Goal: Information Seeking & Learning: Learn about a topic

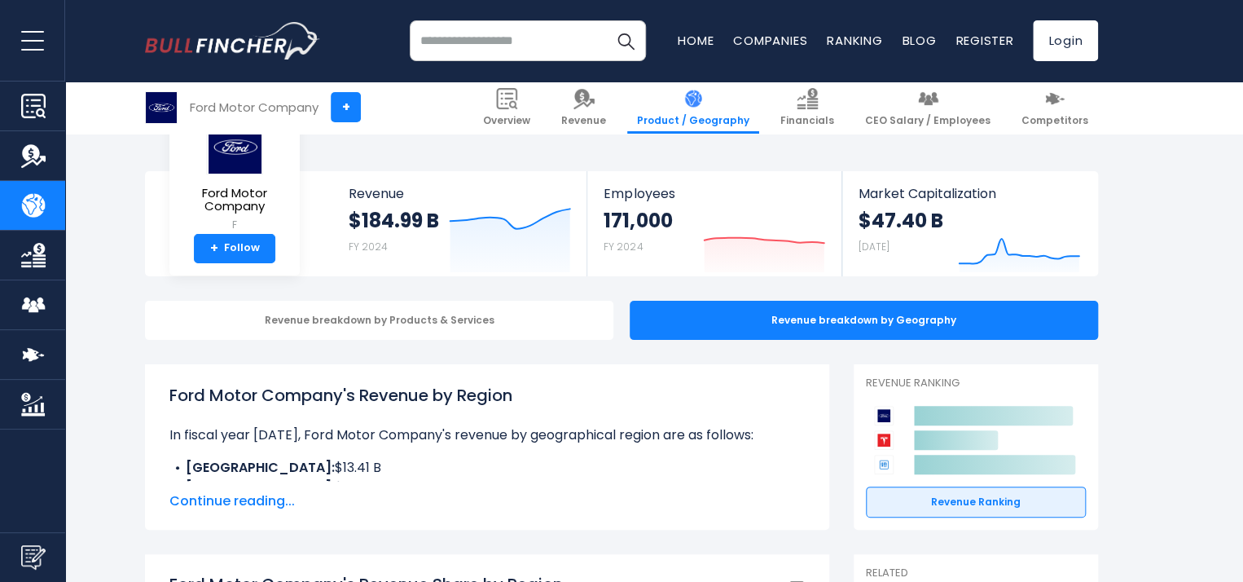
scroll to position [263, 0]
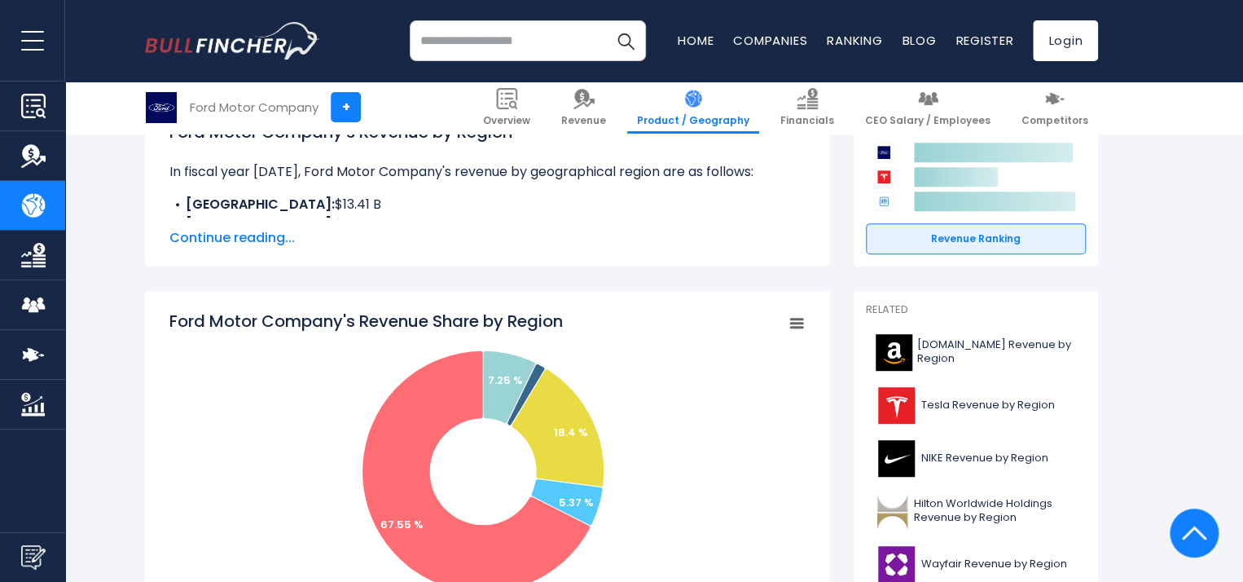
click at [215, 235] on span "Continue reading..." at bounding box center [486, 238] width 635 height 20
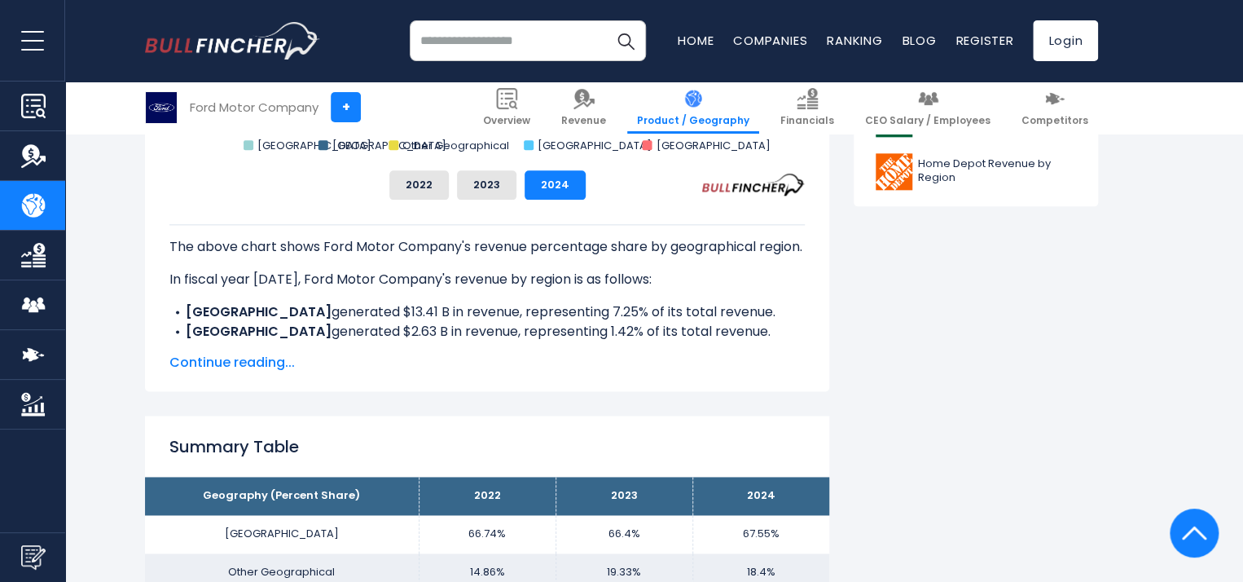
scroll to position [933, 0]
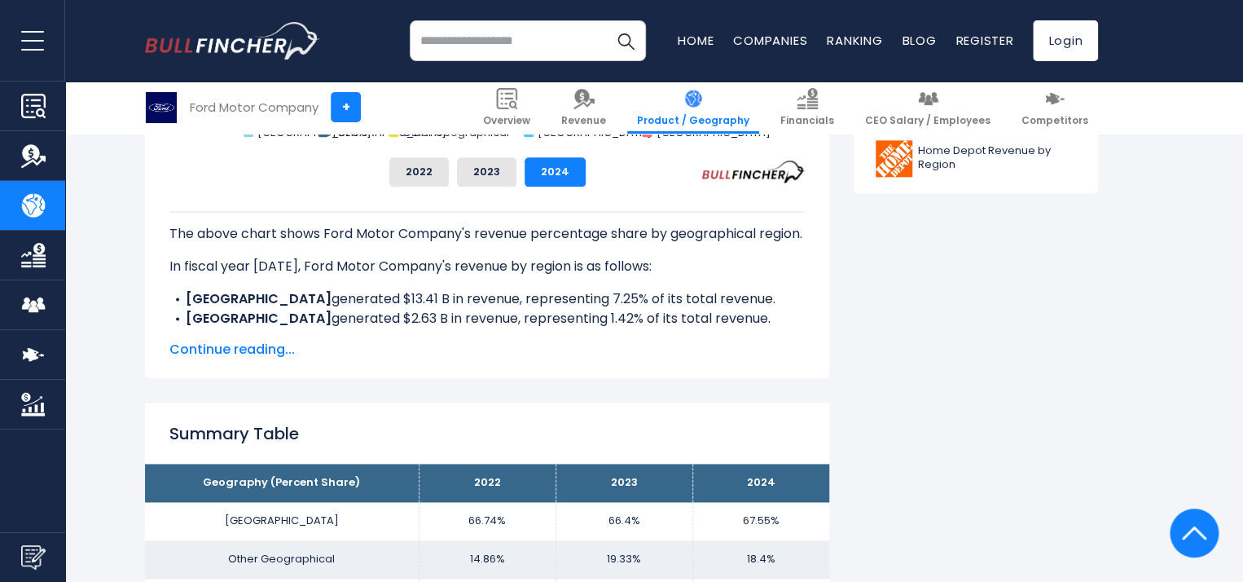
click at [230, 350] on span "Continue reading..." at bounding box center [486, 350] width 635 height 20
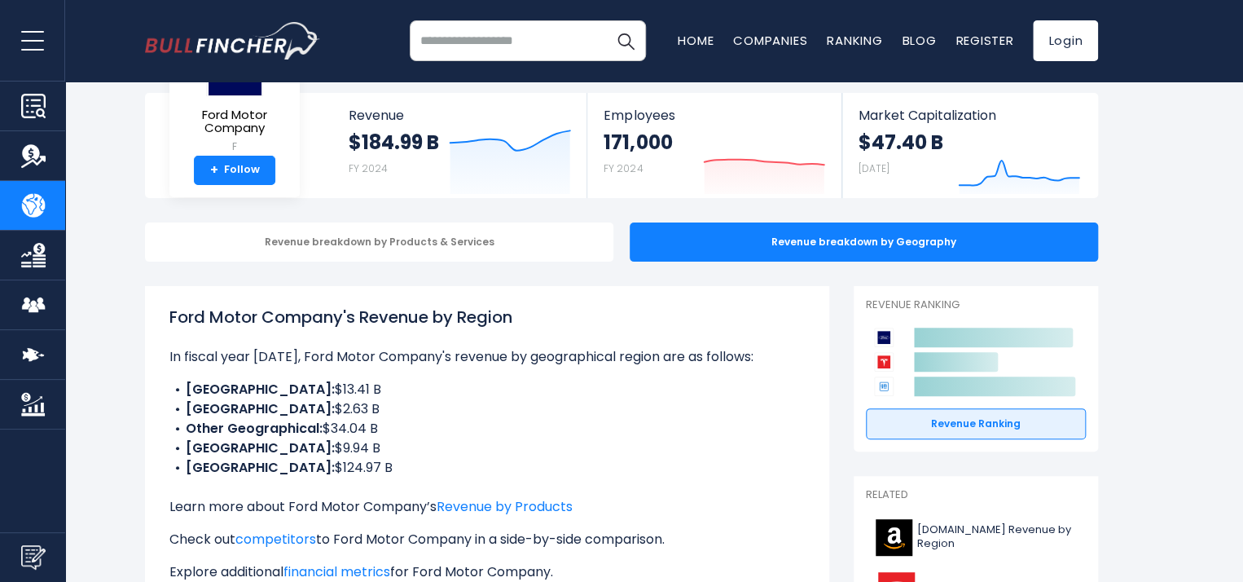
scroll to position [80, 0]
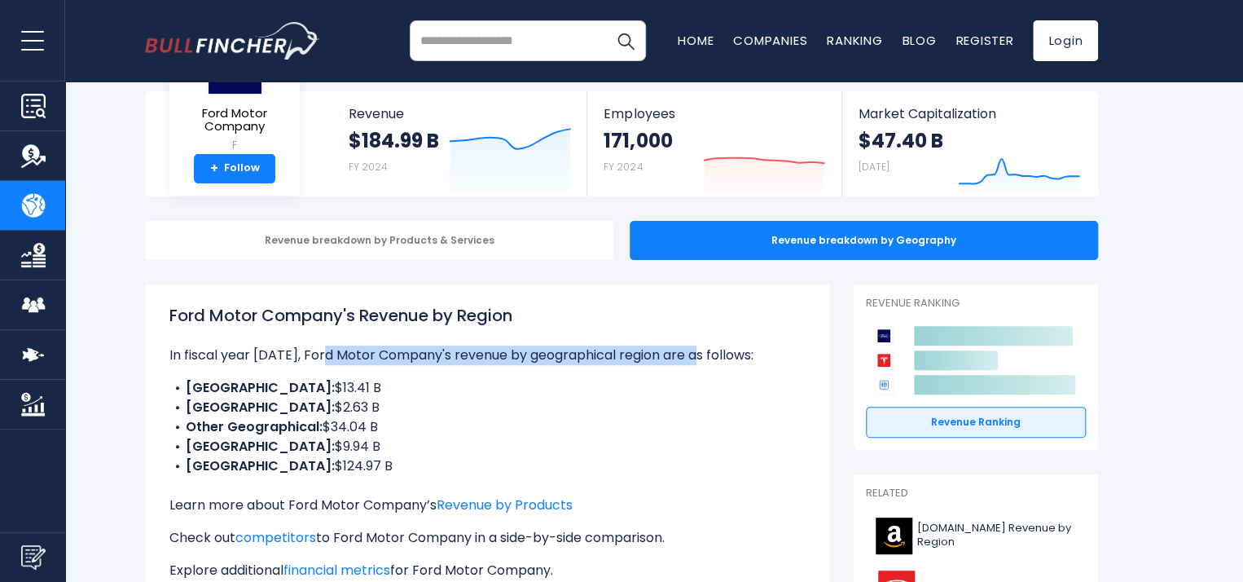
drag, startPoint x: 329, startPoint y: 349, endPoint x: 712, endPoint y: 349, distance: 382.8
click at [712, 349] on p "In fiscal year [DATE], Ford Motor Company's revenue by geographical region are …" at bounding box center [486, 355] width 635 height 20
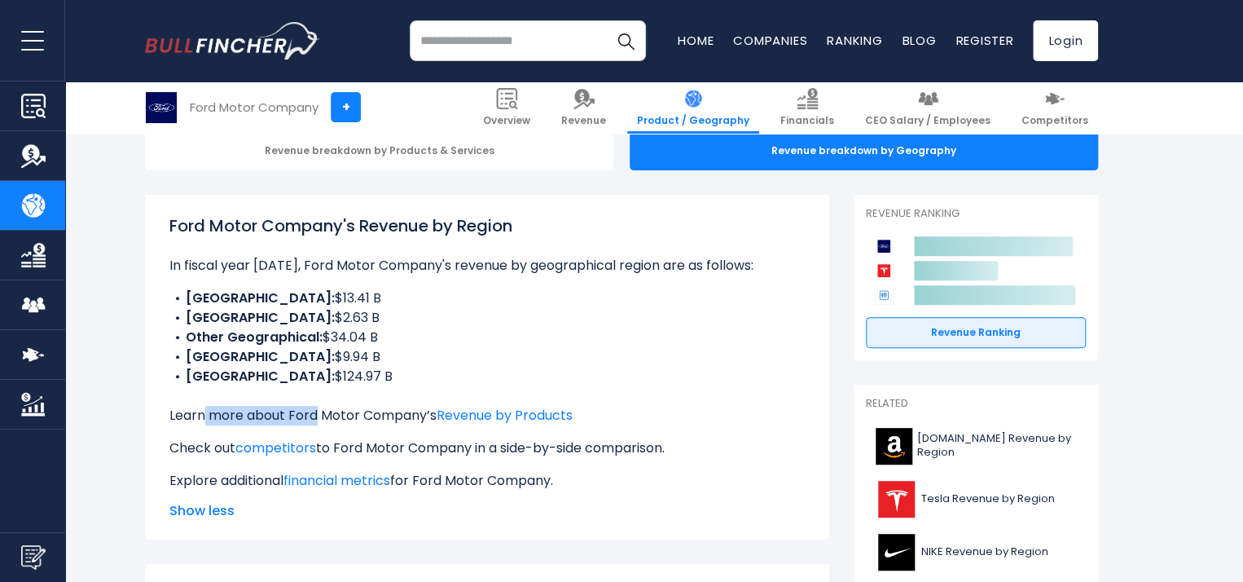
drag, startPoint x: 199, startPoint y: 420, endPoint x: 311, endPoint y: 418, distance: 112.4
click at [311, 418] on p "Learn more about Ford Motor Company’s Revenue by Products" at bounding box center [486, 416] width 635 height 20
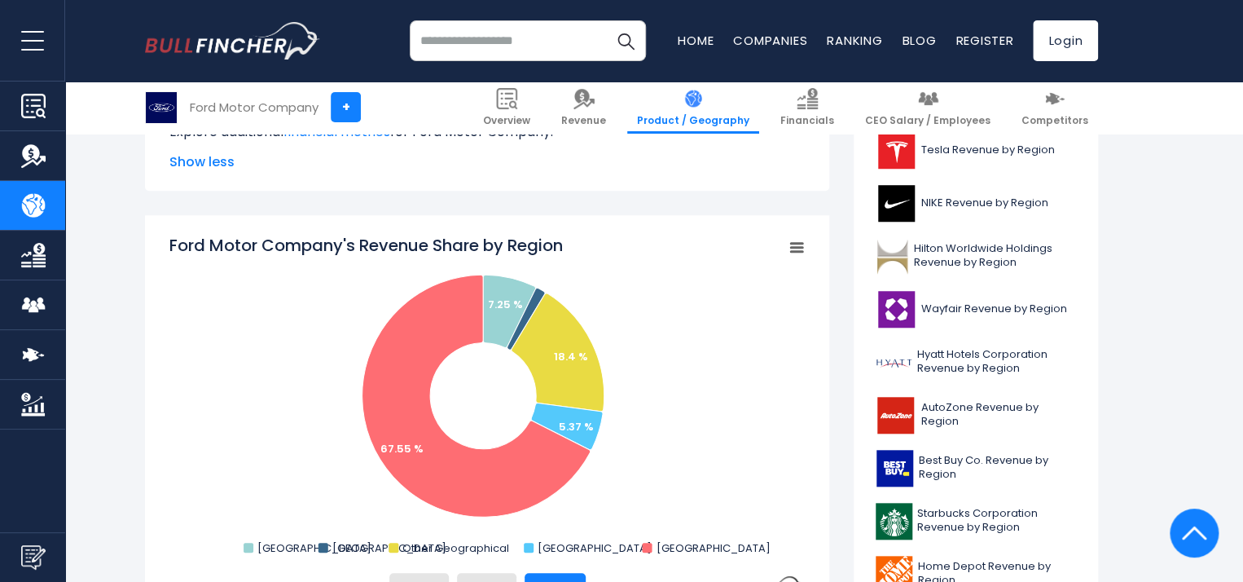
scroll to position [541, 0]
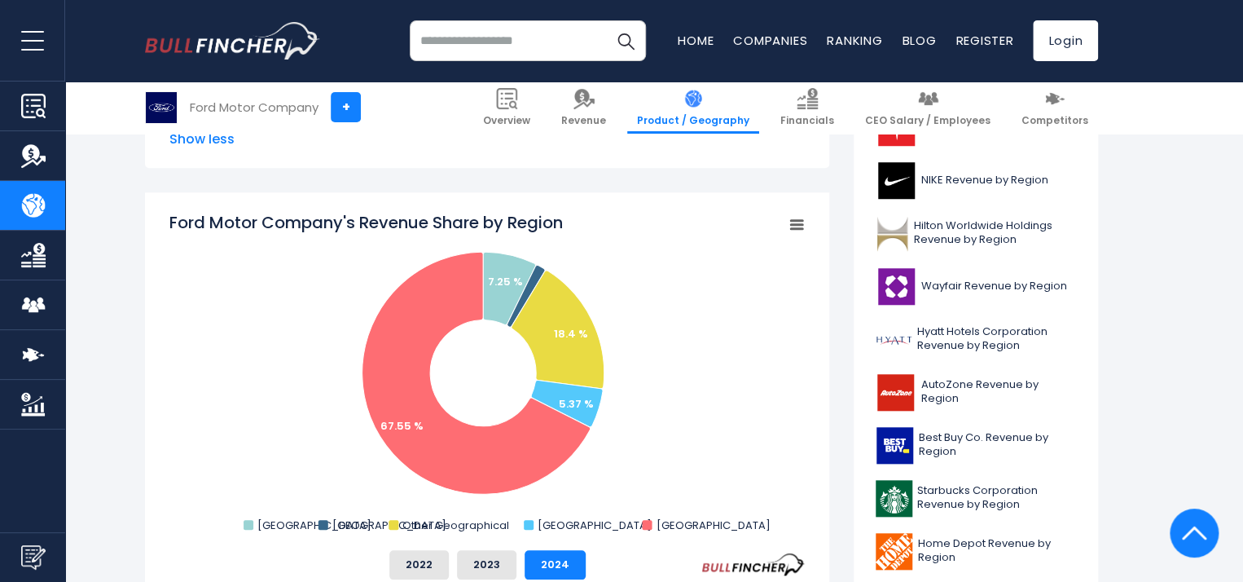
click at [194, 138] on span "Show less" at bounding box center [486, 139] width 635 height 20
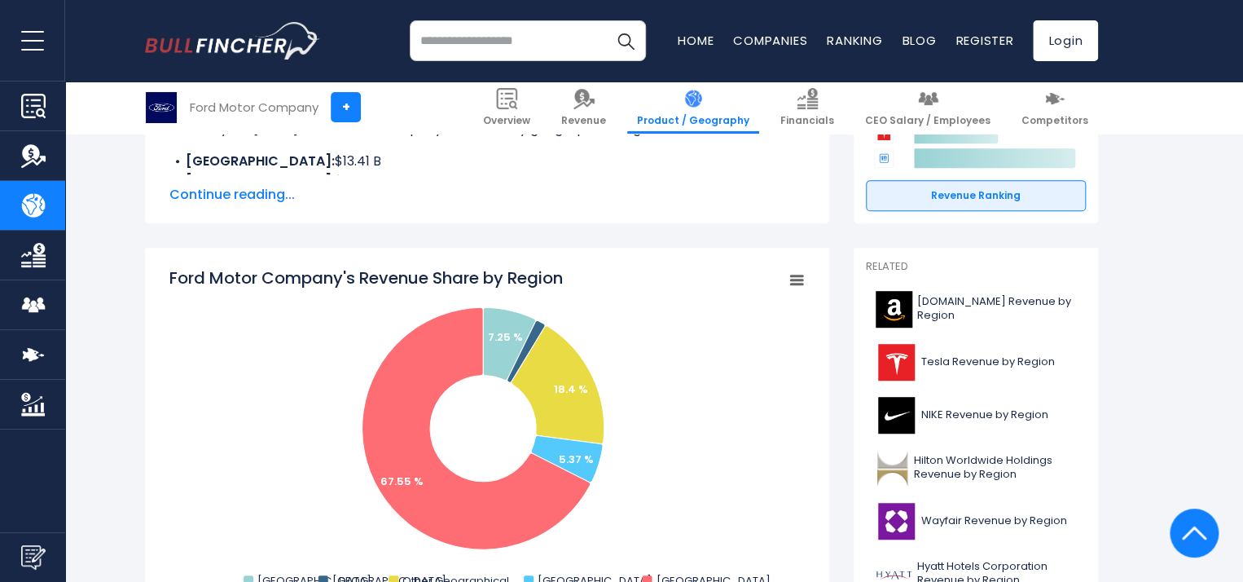
scroll to position [305, 0]
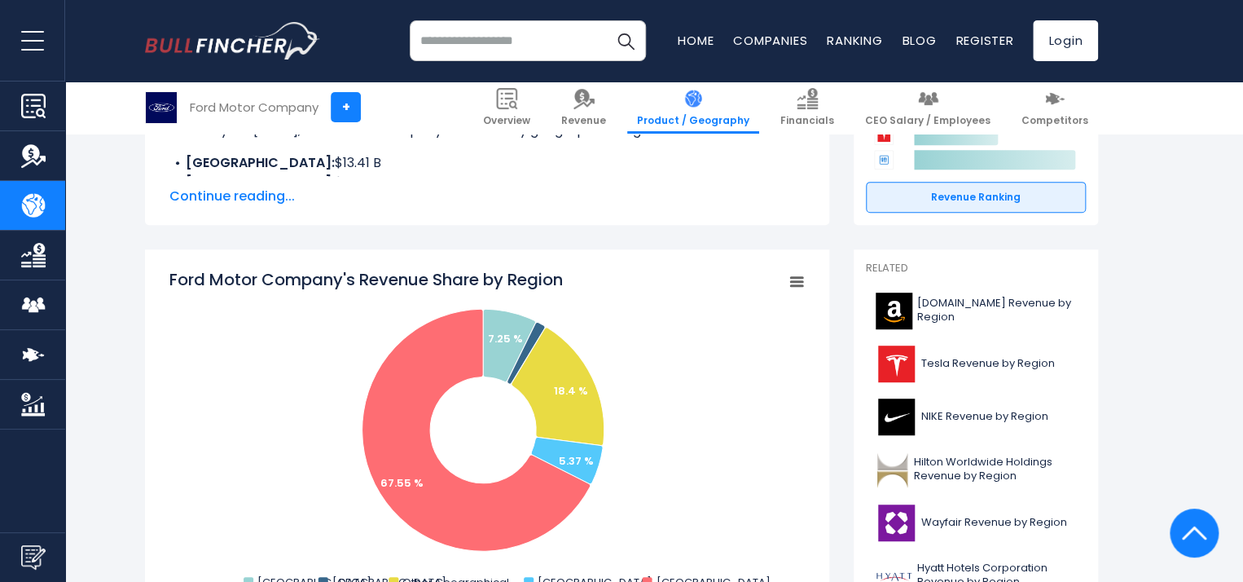
click at [218, 191] on span "Continue reading..." at bounding box center [486, 197] width 635 height 20
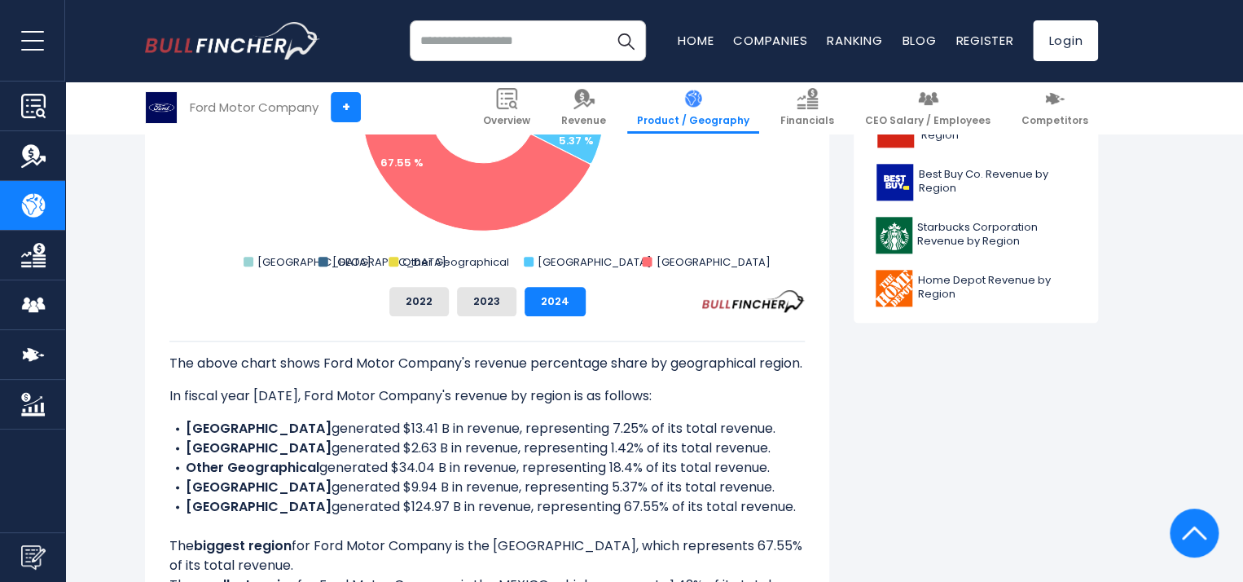
scroll to position [813, 0]
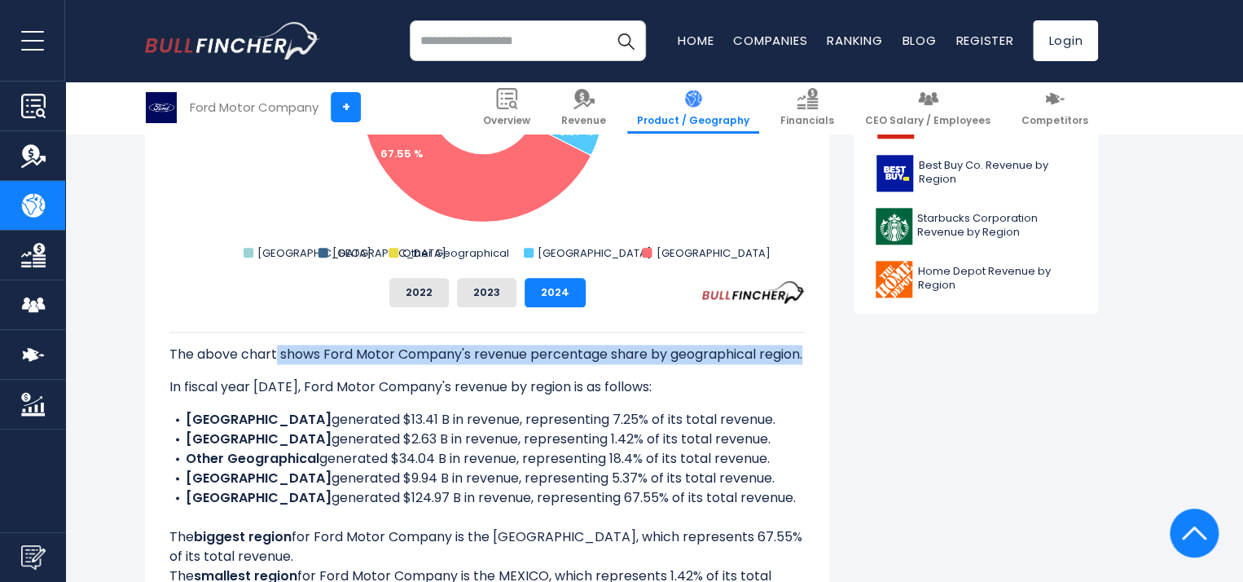
drag, startPoint x: 277, startPoint y: 343, endPoint x: 573, endPoint y: 371, distance: 297.8
click at [573, 371] on div "The above chart shows Ford Motor Company's revenue percentage share by geograph…" at bounding box center [486, 468] width 635 height 274
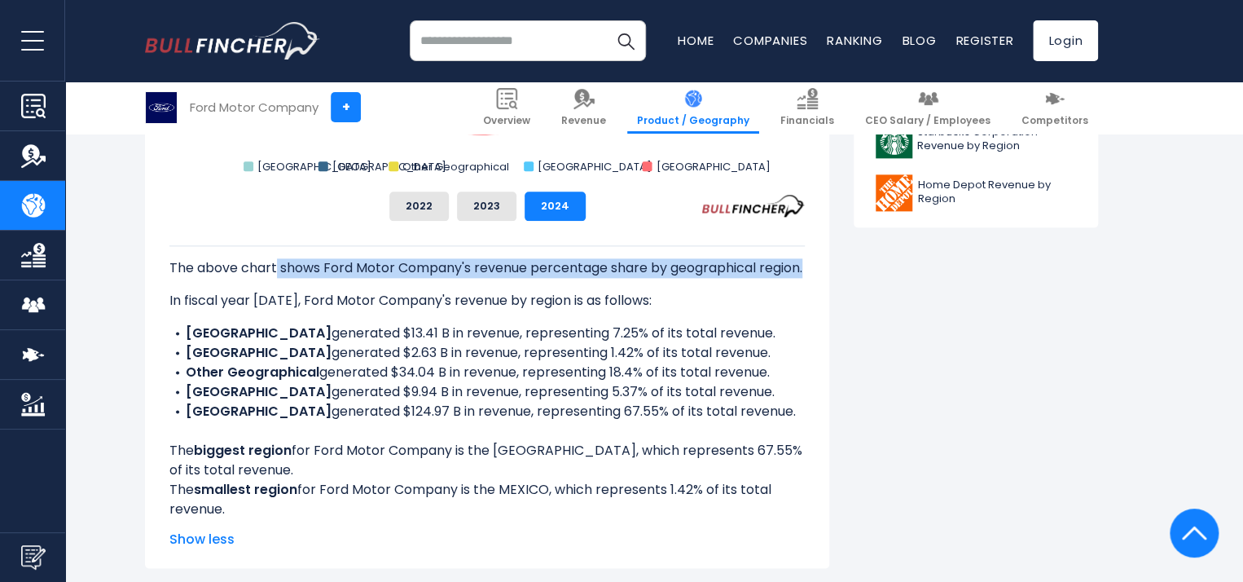
scroll to position [909, 0]
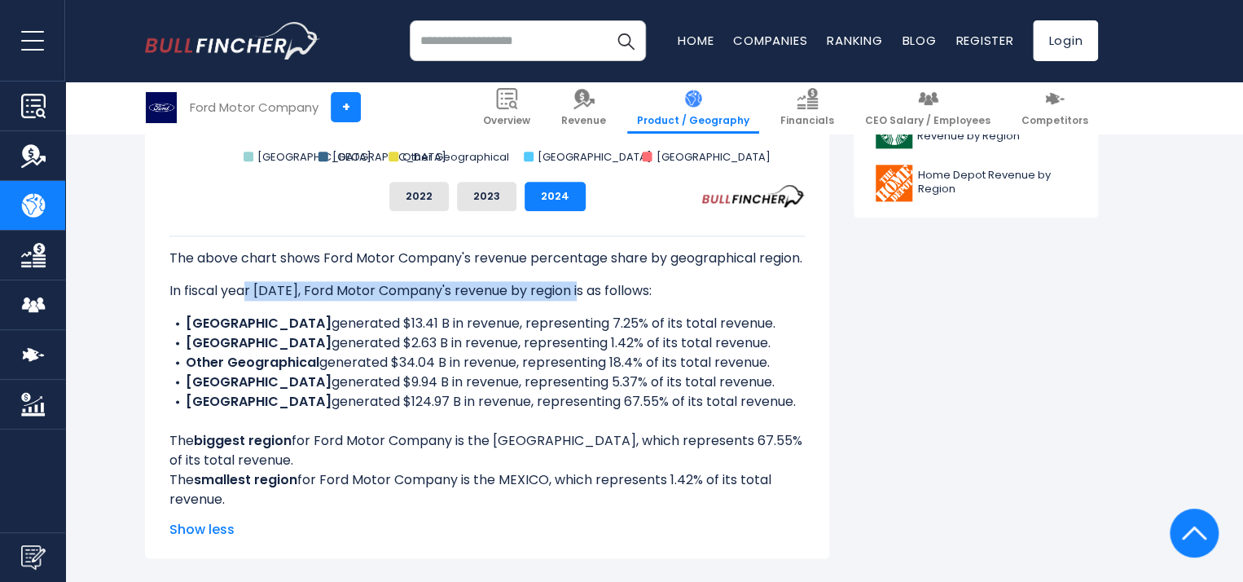
drag, startPoint x: 244, startPoint y: 315, endPoint x: 576, endPoint y: 314, distance: 331.5
click at [576, 301] on p "In fiscal year [DATE], Ford Motor Company's revenue by region is as follows:" at bounding box center [486, 291] width 635 height 20
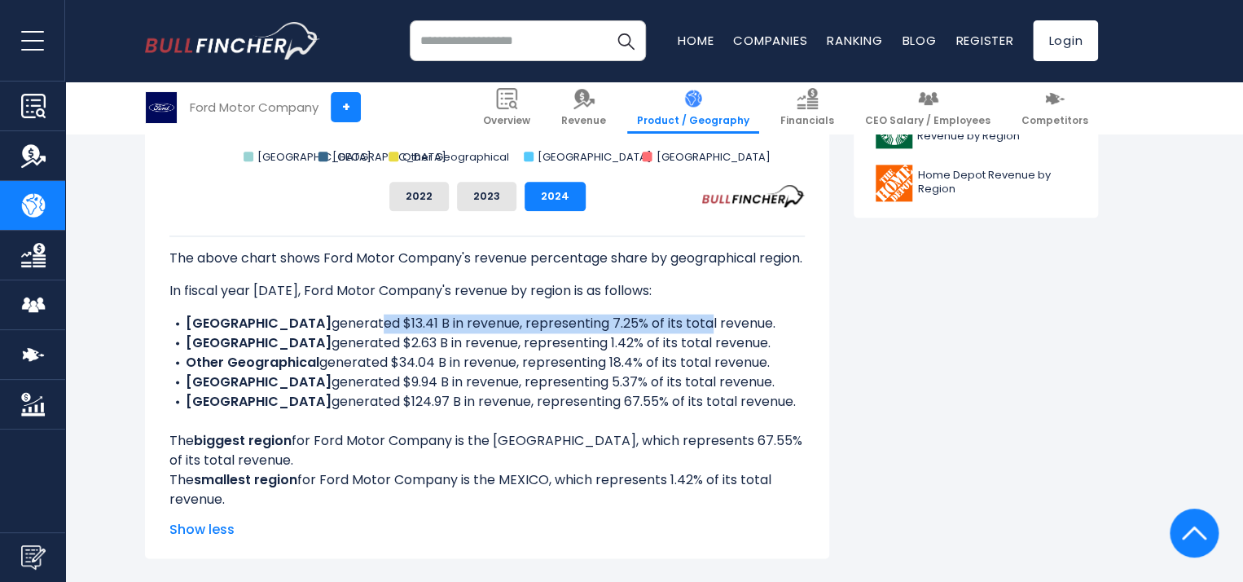
drag, startPoint x: 290, startPoint y: 338, endPoint x: 620, endPoint y: 352, distance: 330.1
click at [620, 352] on ul "CANADA generated $13.41 B in revenue, representing 7.25% of its total revenue. …" at bounding box center [486, 363] width 635 height 98
click at [375, 333] on li "CANADA generated $13.41 B in revenue, representing 7.25% of its total revenue." at bounding box center [486, 324] width 635 height 20
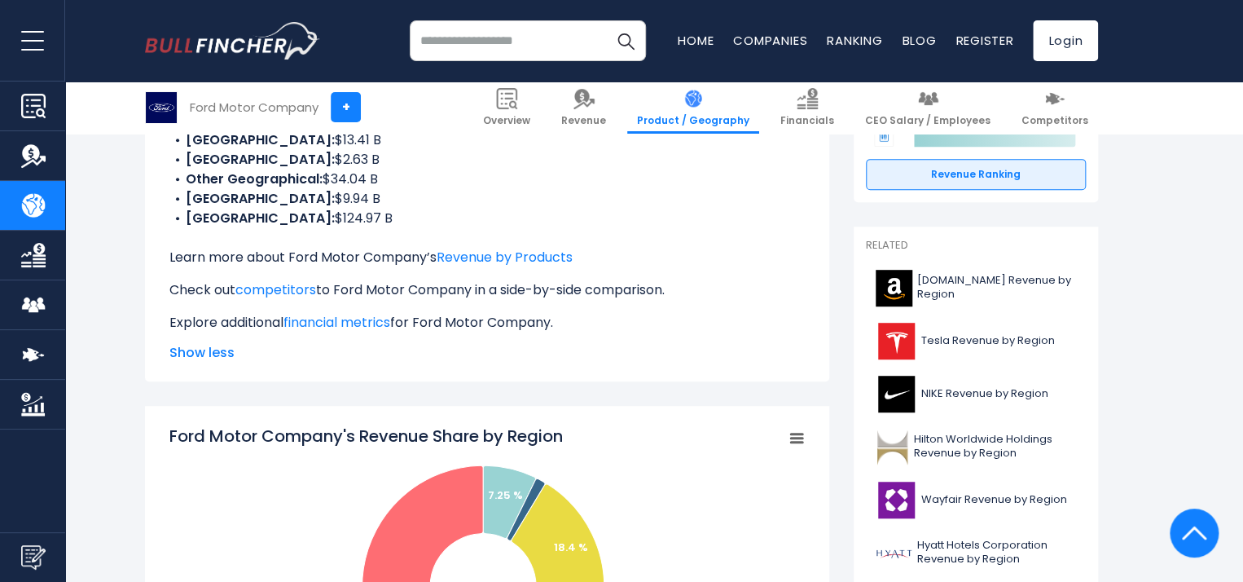
scroll to position [260, 0]
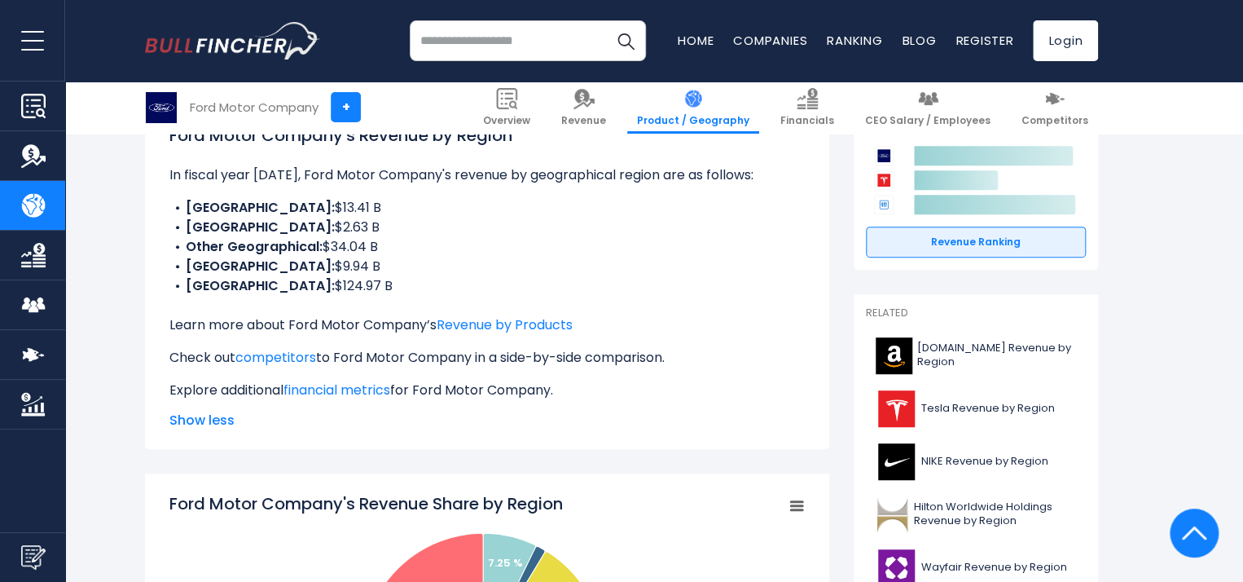
drag, startPoint x: 273, startPoint y: 185, endPoint x: 606, endPoint y: 195, distance: 333.3
click at [606, 195] on div "Ford Motor Company's Revenue by Region In fiscal year [DATE], Ford Motor Compan…" at bounding box center [486, 261] width 635 height 277
drag, startPoint x: 259, startPoint y: 326, endPoint x: 354, endPoint y: 322, distance: 95.4
click at [354, 322] on p "Learn more about Ford Motor Company’s Revenue by Products" at bounding box center [486, 325] width 635 height 20
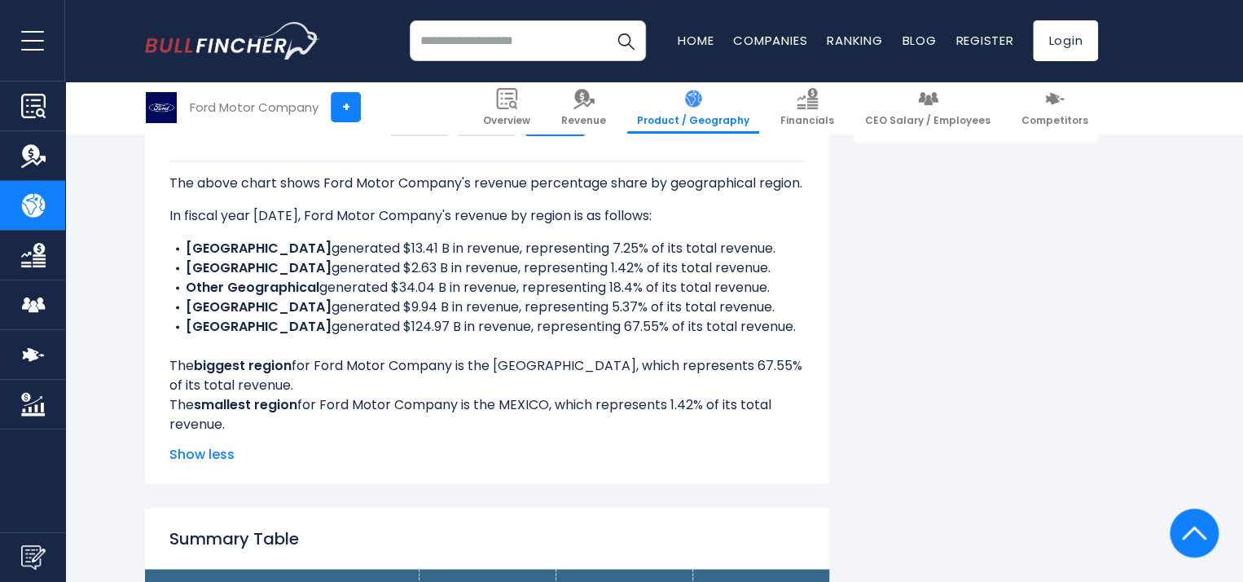
scroll to position [994, 0]
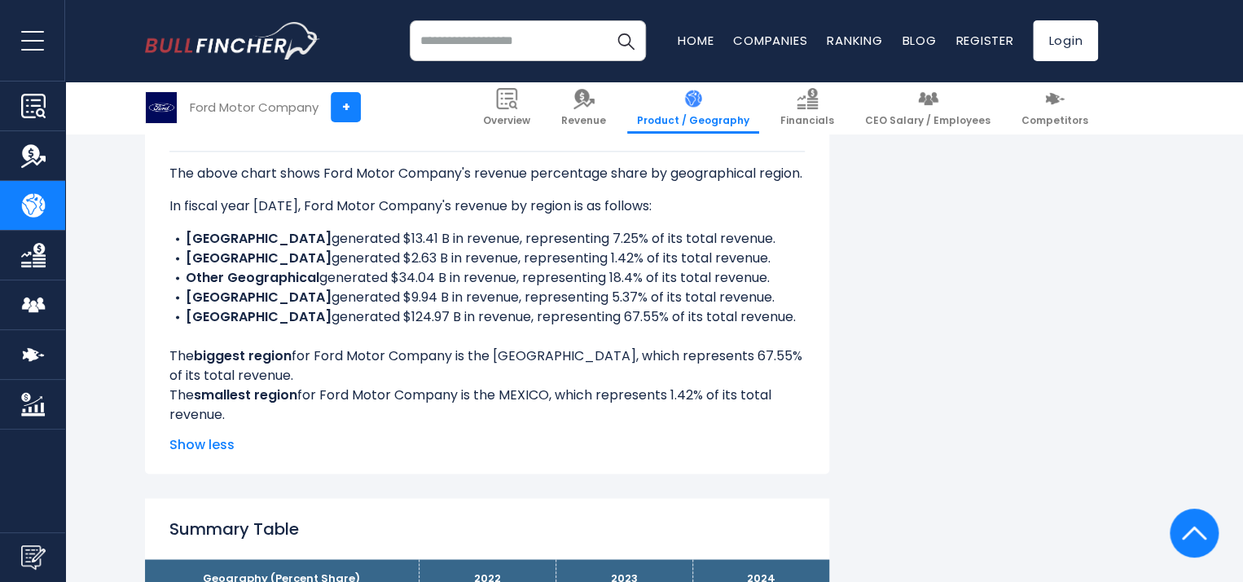
click at [202, 454] on span "Show less" at bounding box center [486, 445] width 635 height 20
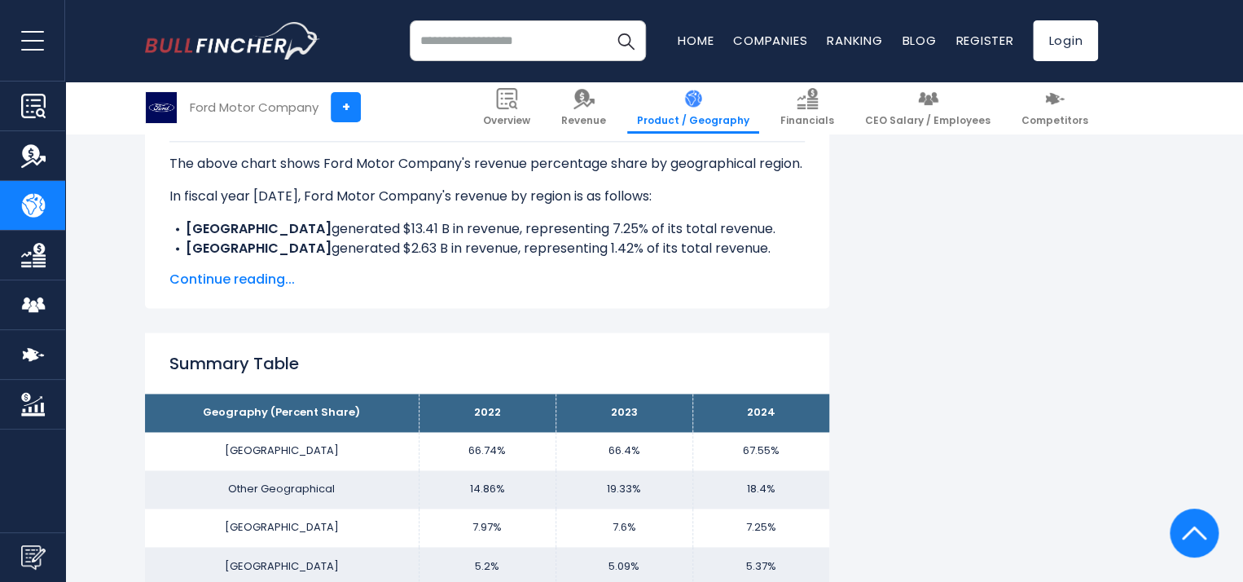
scroll to position [1000, 0]
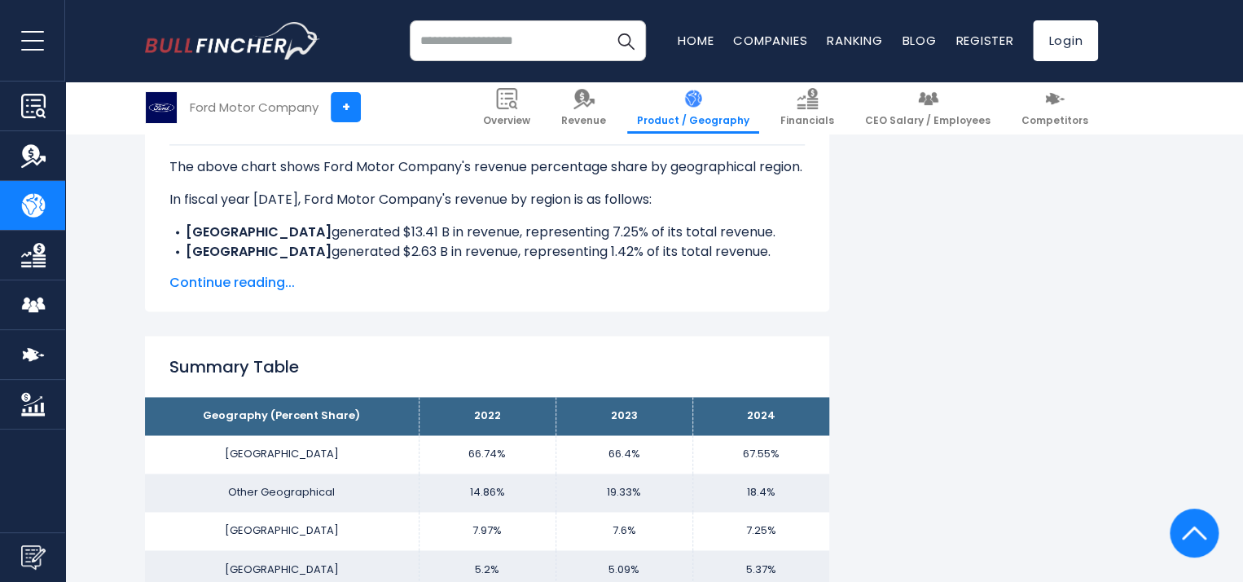
click at [223, 282] on span "Continue reading..." at bounding box center [486, 283] width 635 height 20
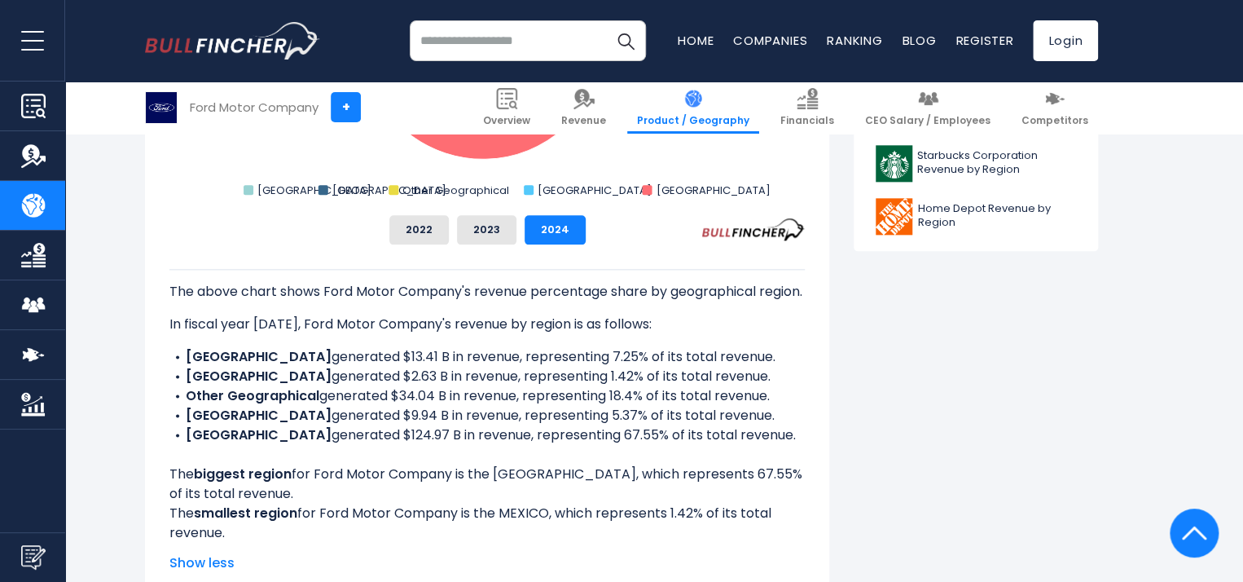
scroll to position [870, 0]
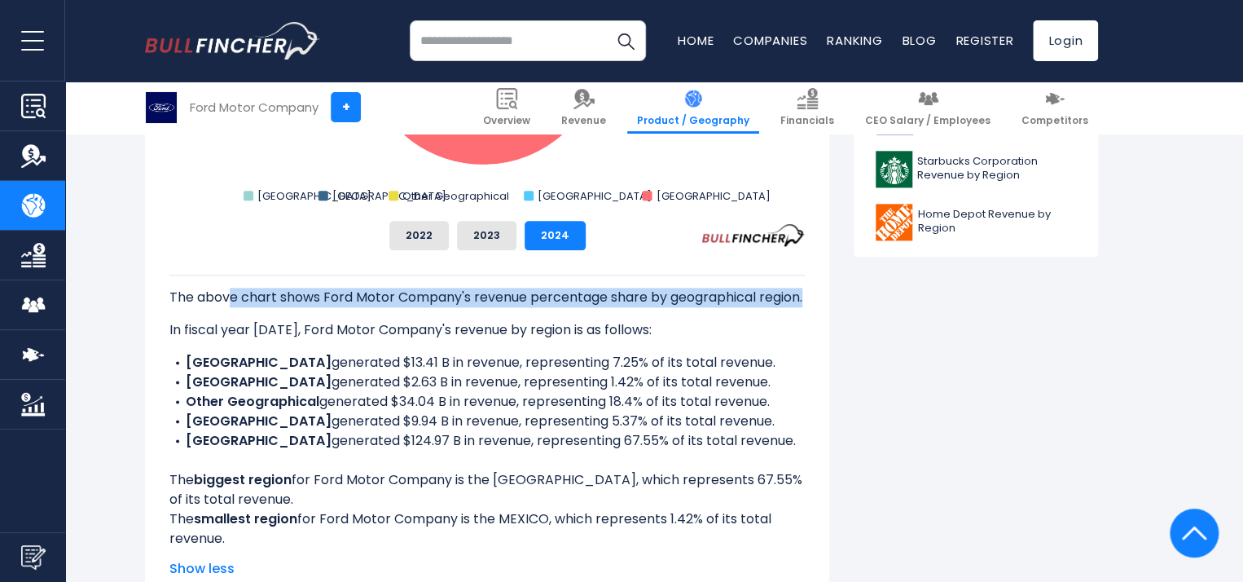
drag, startPoint x: 230, startPoint y: 292, endPoint x: 472, endPoint y: 309, distance: 242.5
click at [472, 307] on p "The above chart shows Ford Motor Company's revenue percentage share by geograph…" at bounding box center [486, 298] width 635 height 20
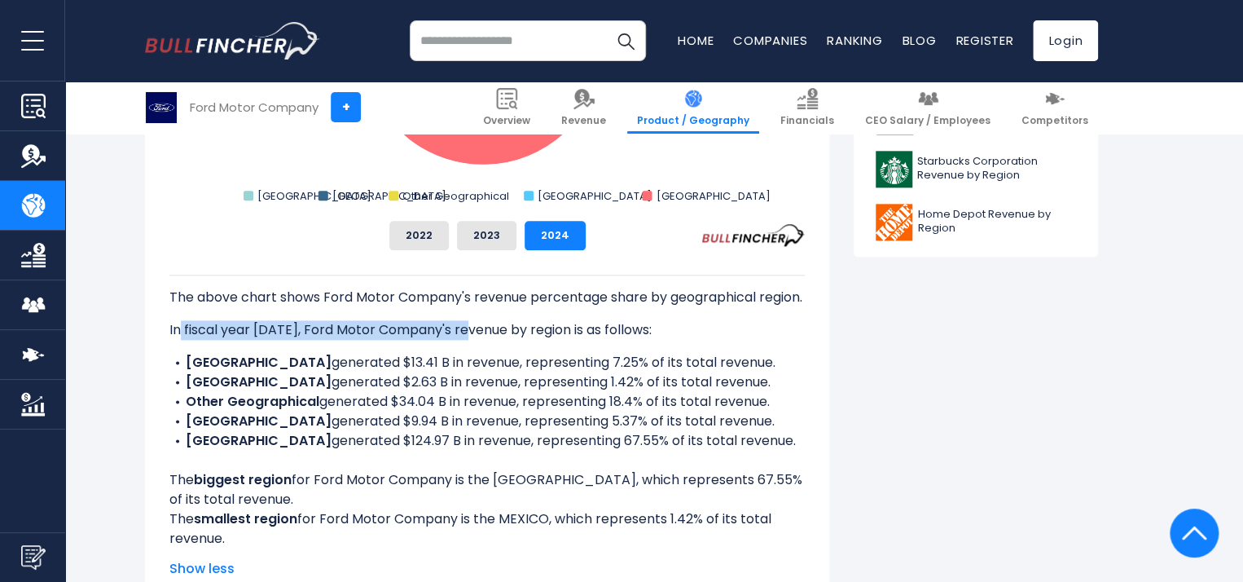
drag, startPoint x: 179, startPoint y: 340, endPoint x: 470, endPoint y: 353, distance: 291.0
click at [470, 340] on p "In fiscal year [DATE], Ford Motor Company's revenue by region is as follows:" at bounding box center [486, 330] width 635 height 20
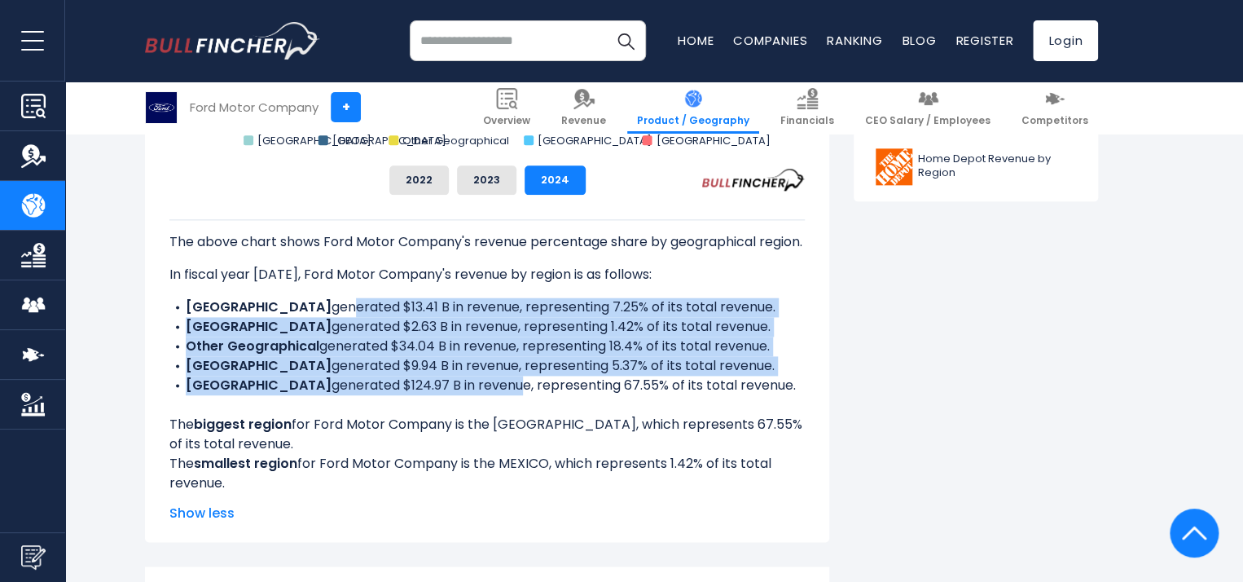
drag, startPoint x: 266, startPoint y: 331, endPoint x: 472, endPoint y: 410, distance: 220.7
click at [472, 395] on ul "CANADA generated $13.41 B in revenue, representing 7.25% of its total revenue. …" at bounding box center [486, 346] width 635 height 98
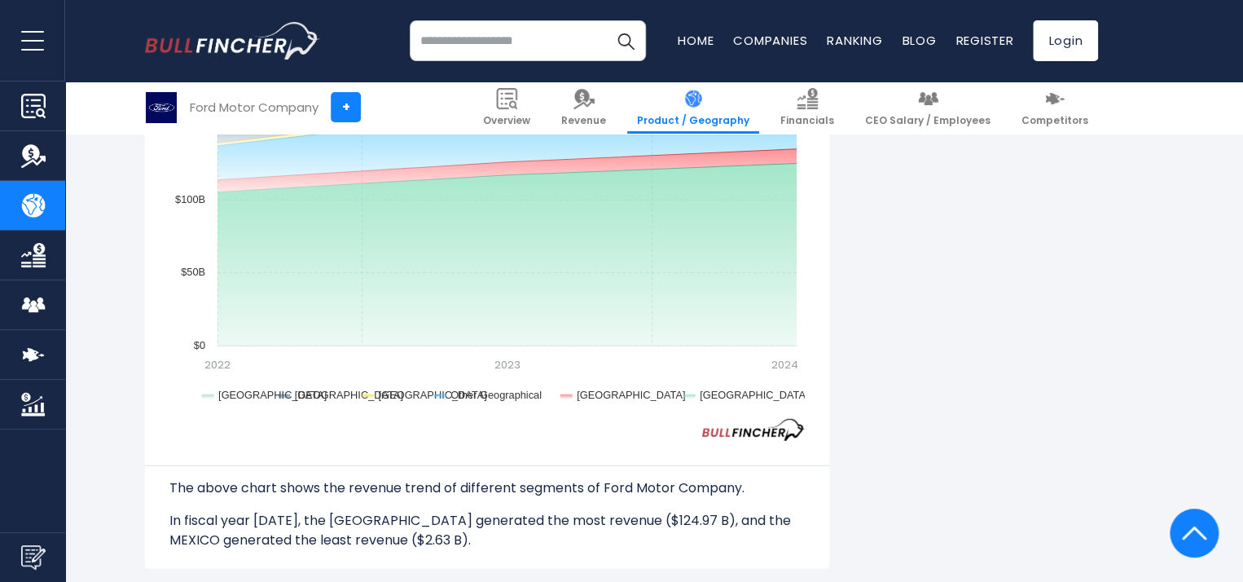
scroll to position [2004, 0]
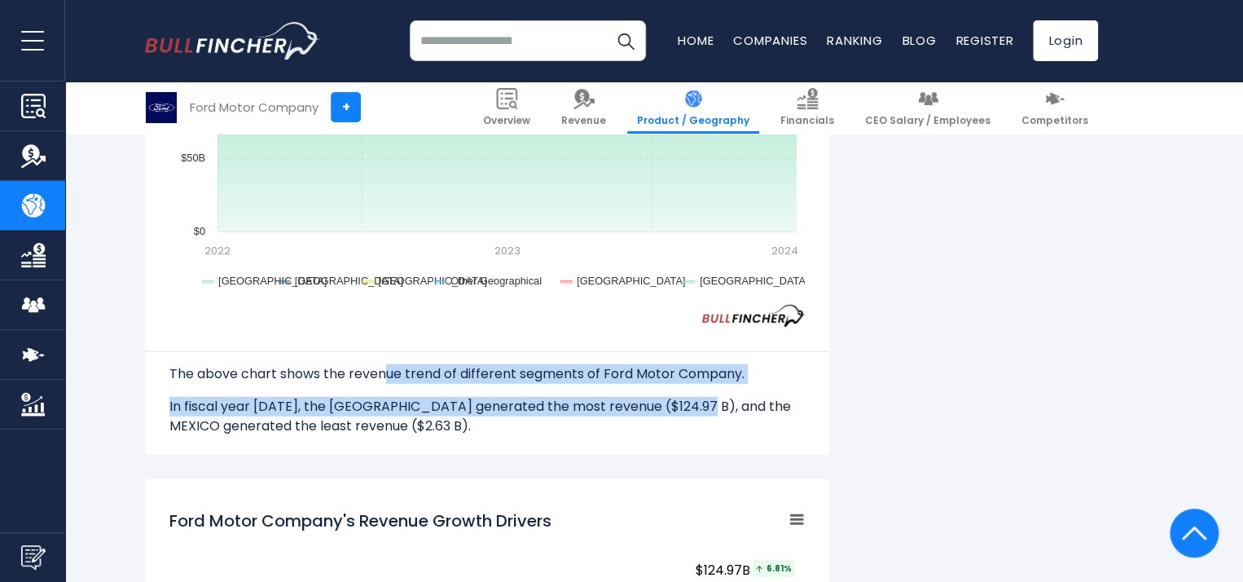
drag, startPoint x: 381, startPoint y: 377, endPoint x: 691, endPoint y: 399, distance: 310.3
click at [691, 399] on div "The above chart shows the revenue trend of different segments of Ford Motor Com…" at bounding box center [486, 381] width 635 height 109
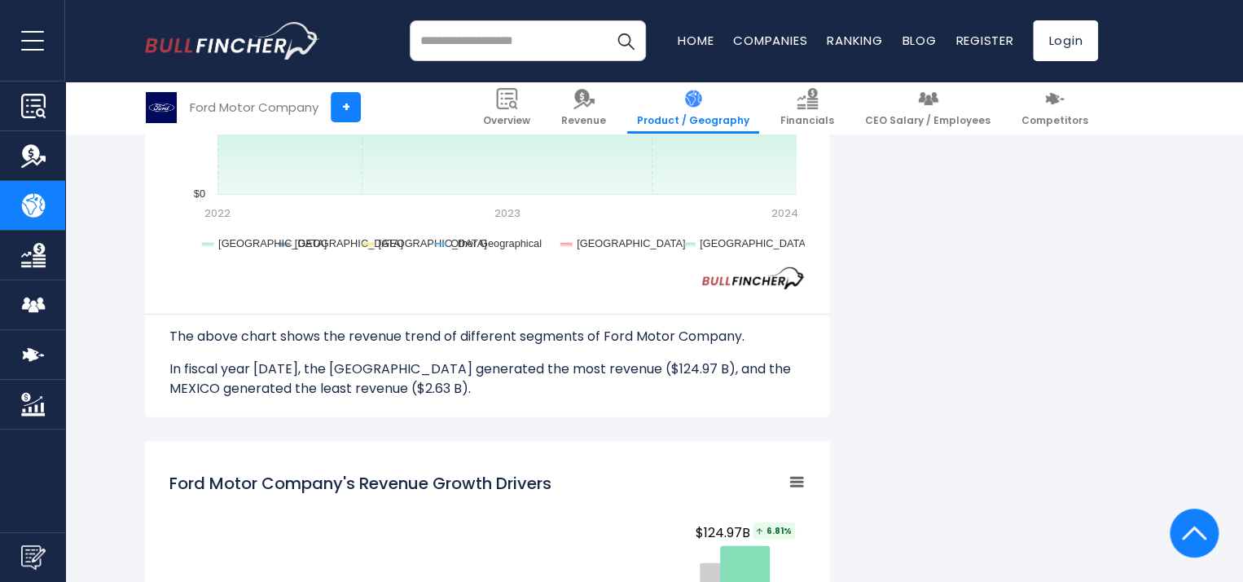
click at [349, 383] on p "In fiscal year [DATE], the [GEOGRAPHIC_DATA] generated the most revenue ($124.9…" at bounding box center [486, 378] width 635 height 39
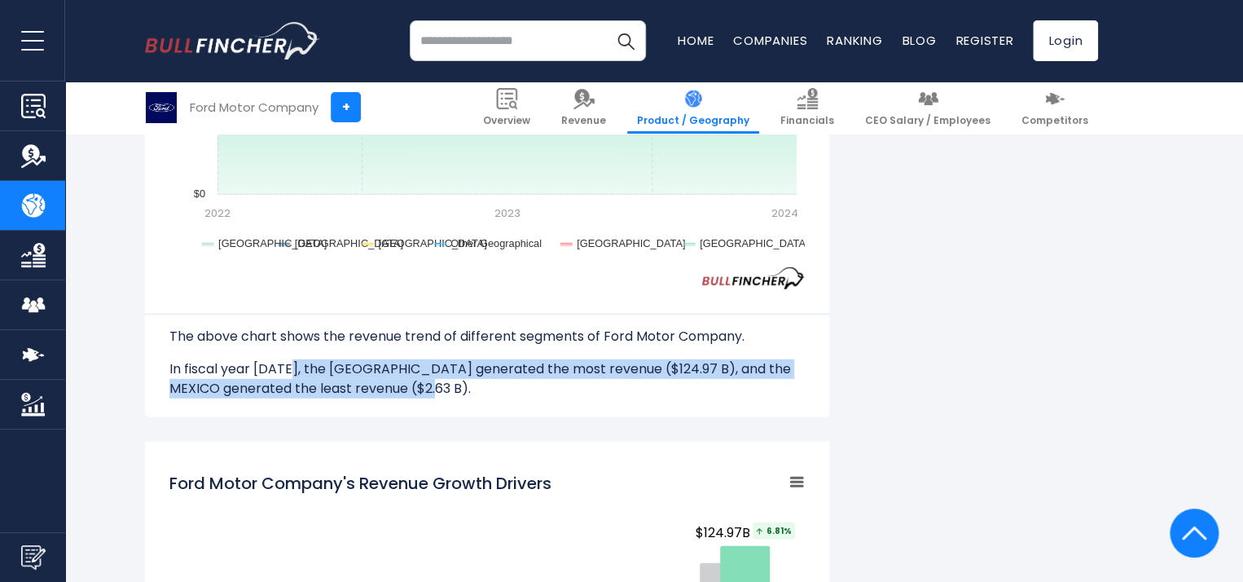
drag, startPoint x: 289, startPoint y: 363, endPoint x: 516, endPoint y: 378, distance: 226.9
click at [516, 378] on p "In fiscal year [DATE], the [GEOGRAPHIC_DATA] generated the most revenue ($124.9…" at bounding box center [486, 378] width 635 height 39
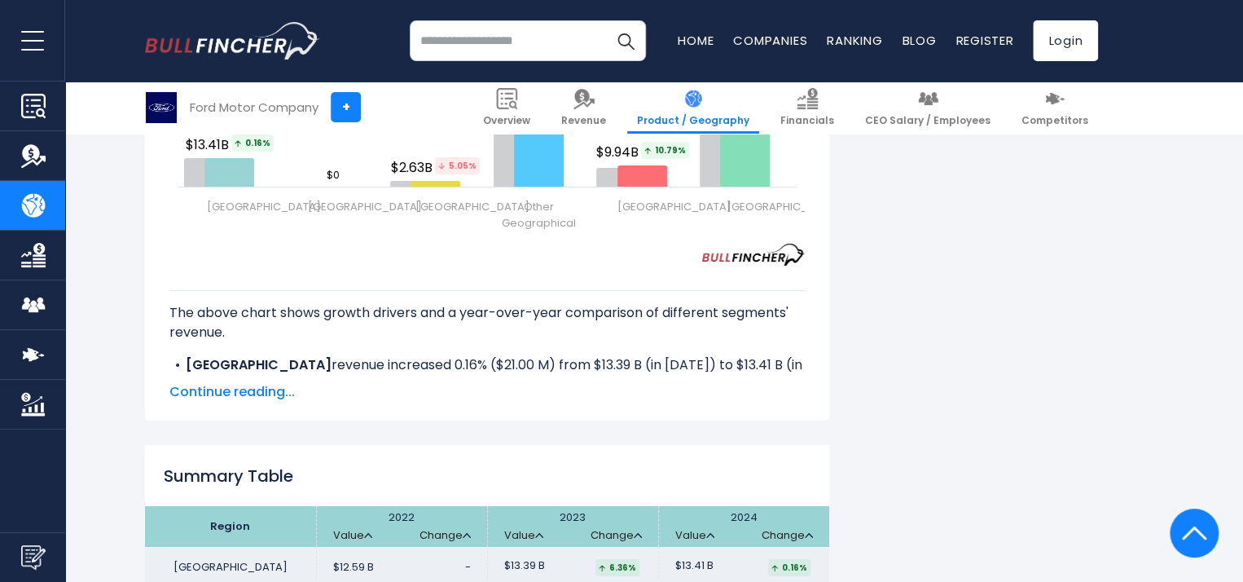
scroll to position [2704, 0]
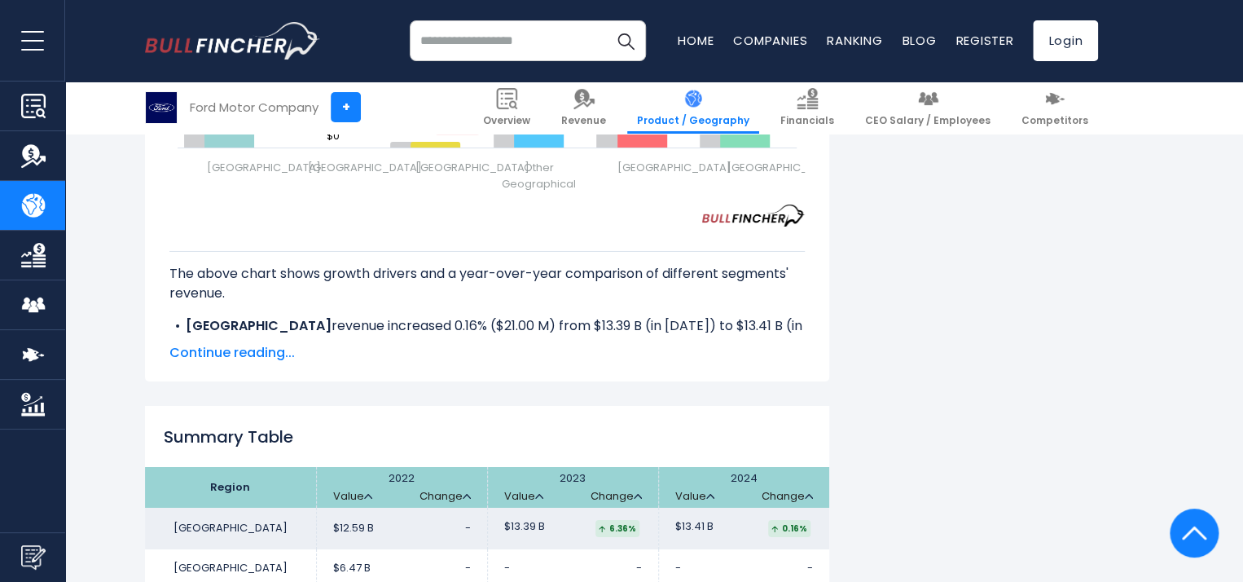
click at [227, 343] on span "Continue reading..." at bounding box center [486, 353] width 635 height 20
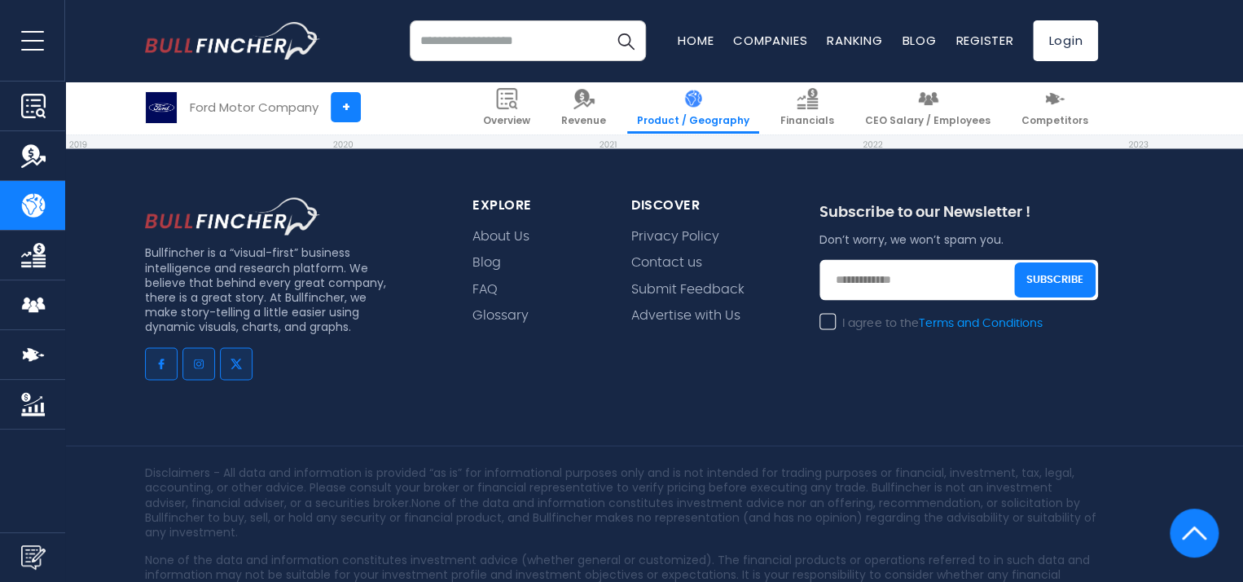
scroll to position [4426, 0]
